Goal: Find specific page/section: Find specific page/section

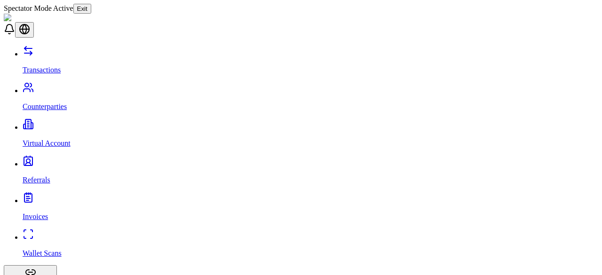
click at [55, 139] on p "Virtual Account" at bounding box center [311, 143] width 576 height 8
click at [66, 52] on link "Transactions" at bounding box center [311, 62] width 576 height 24
click at [91, 7] on button "Exit" at bounding box center [82, 9] width 18 height 10
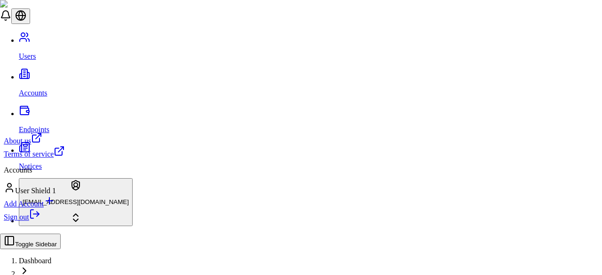
click at [53, 195] on div "User Shield 1" at bounding box center [34, 188] width 61 height 13
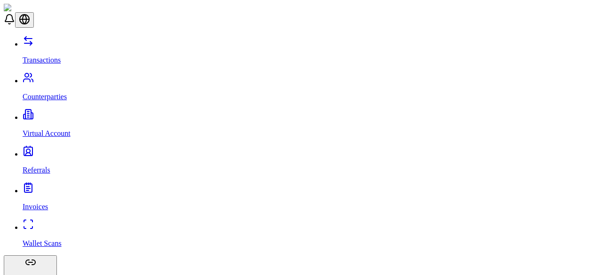
click at [53, 52] on link "Transactions" at bounding box center [311, 52] width 576 height 24
